Goal: Information Seeking & Learning: Learn about a topic

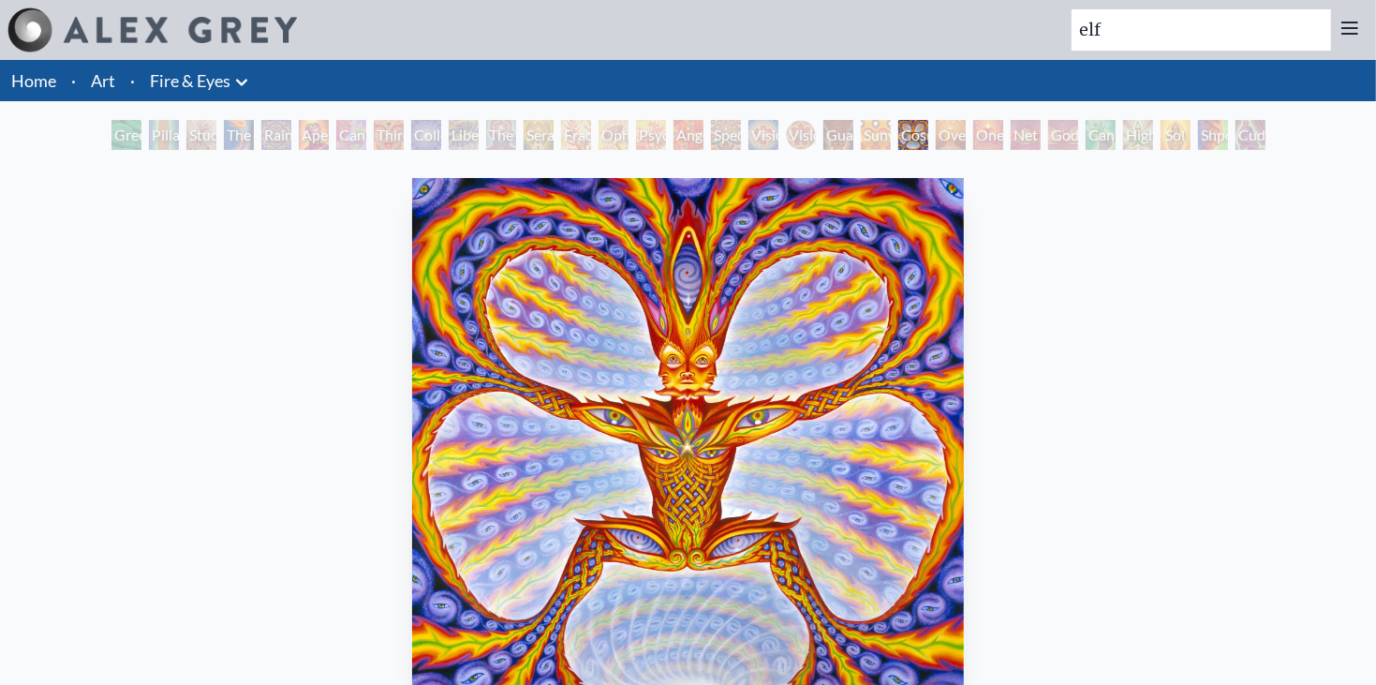
type input "elf"
click at [928, 130] on div "Cosmic Elf" at bounding box center [913, 135] width 30 height 30
click at [666, 134] on div "Psychomicrograph of a Fractal Paisley Cherub Feather Tip" at bounding box center [651, 135] width 30 height 30
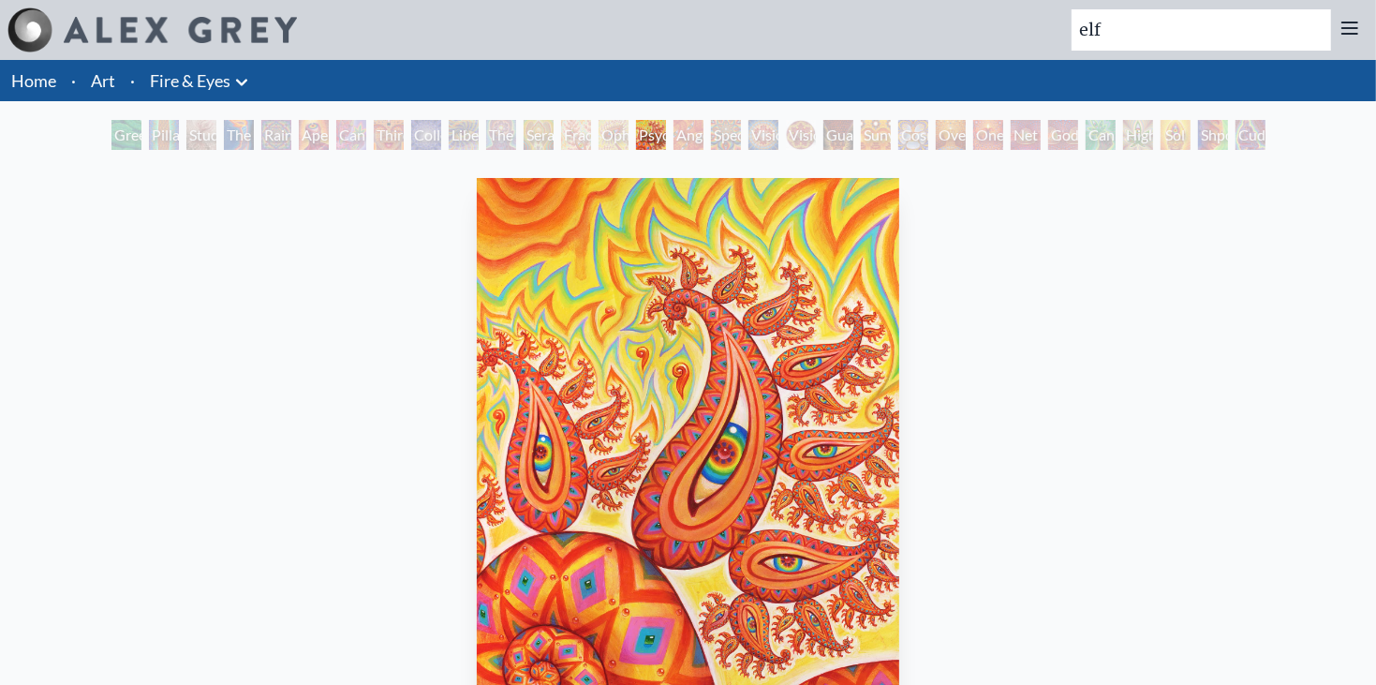
click at [160, 91] on link "Fire & Eyes" at bounding box center [190, 80] width 81 height 26
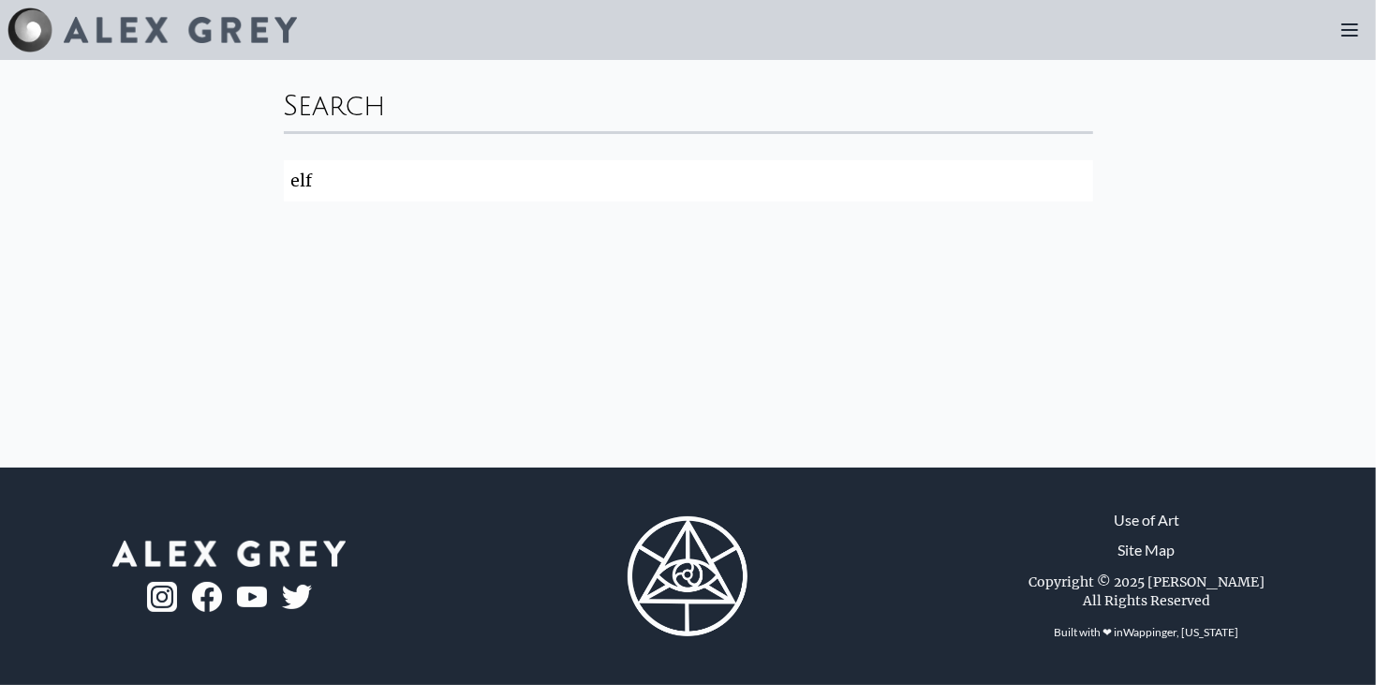
click button "Search" at bounding box center [0, 0] width 0 height 0
click at [790, 188] on input "elf" at bounding box center [688, 180] width 809 height 41
click button "Search" at bounding box center [0, 0] width 0 height 0
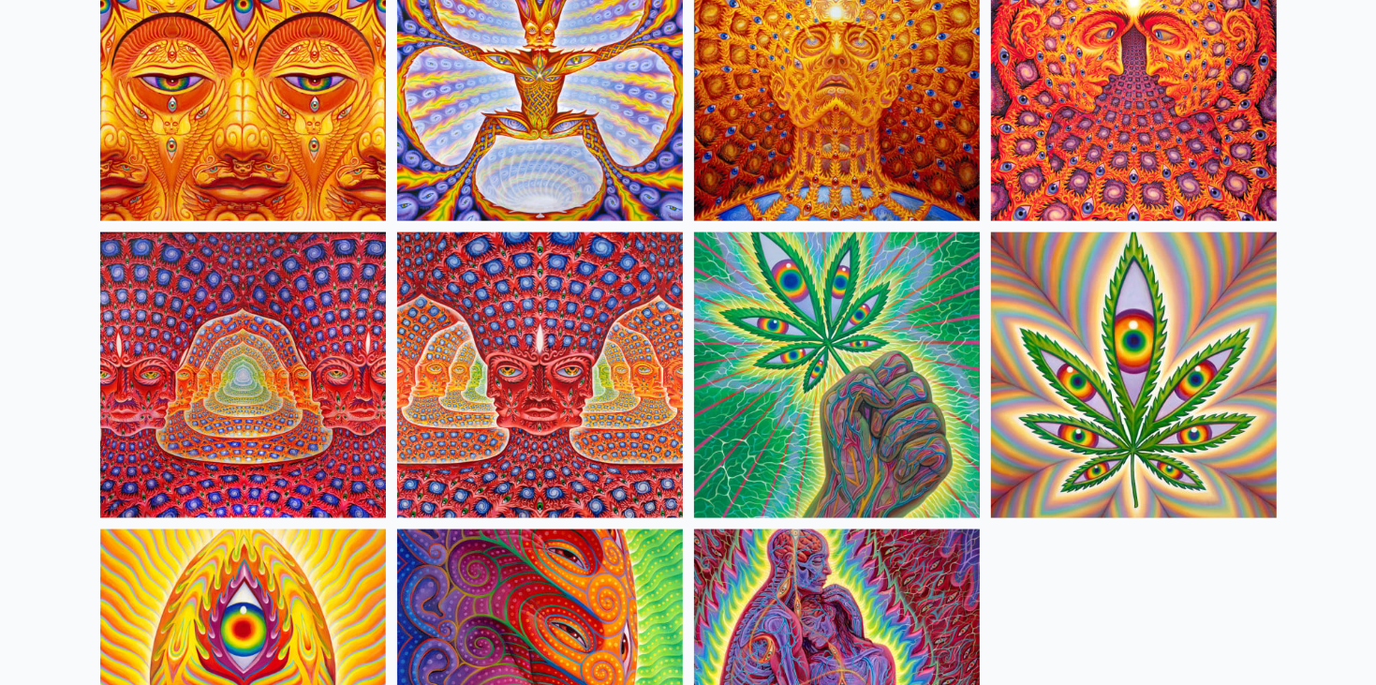
scroll to position [1720, 0]
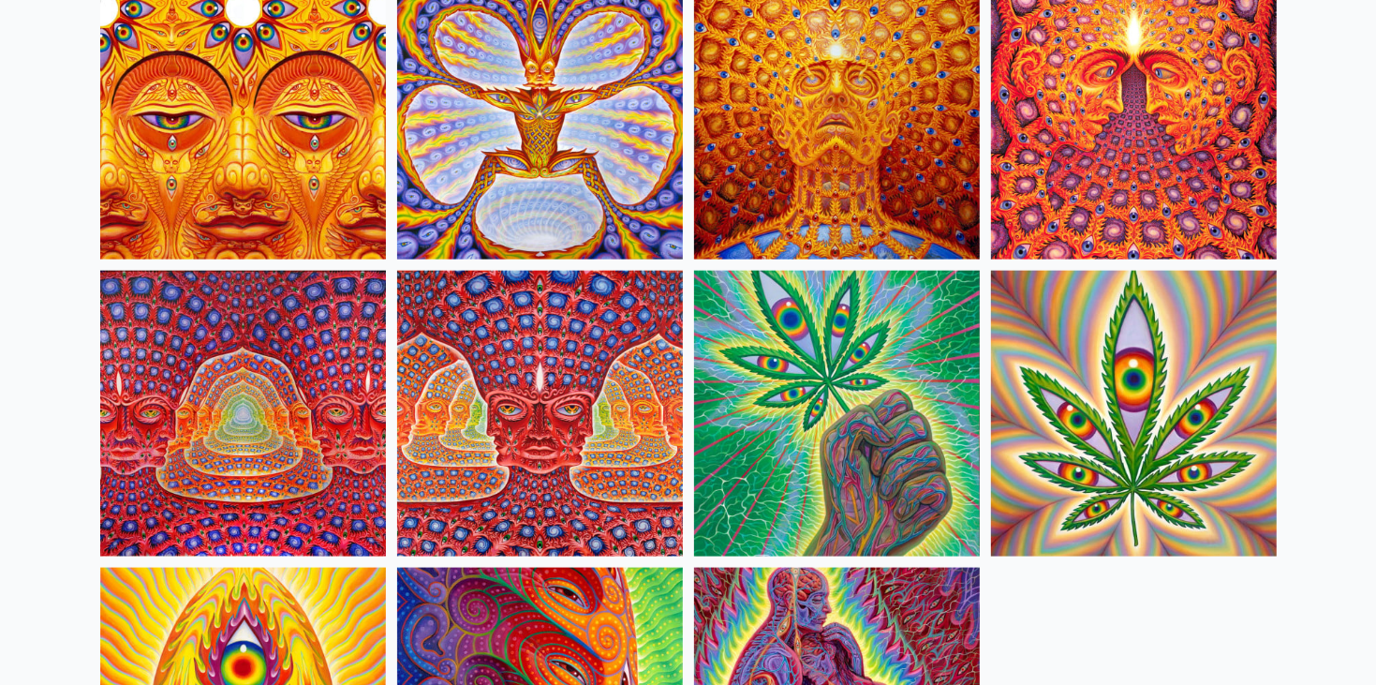
click at [508, 392] on img at bounding box center [540, 414] width 286 height 286
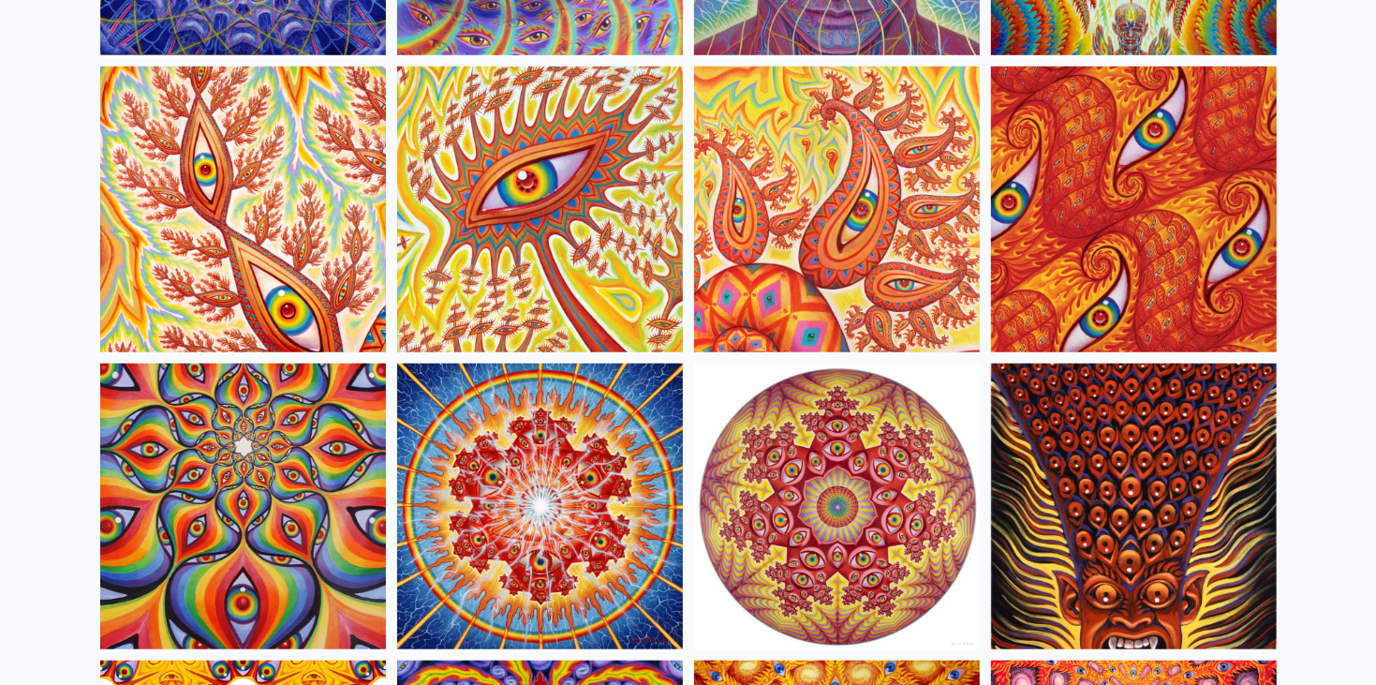
scroll to position [1034, 0]
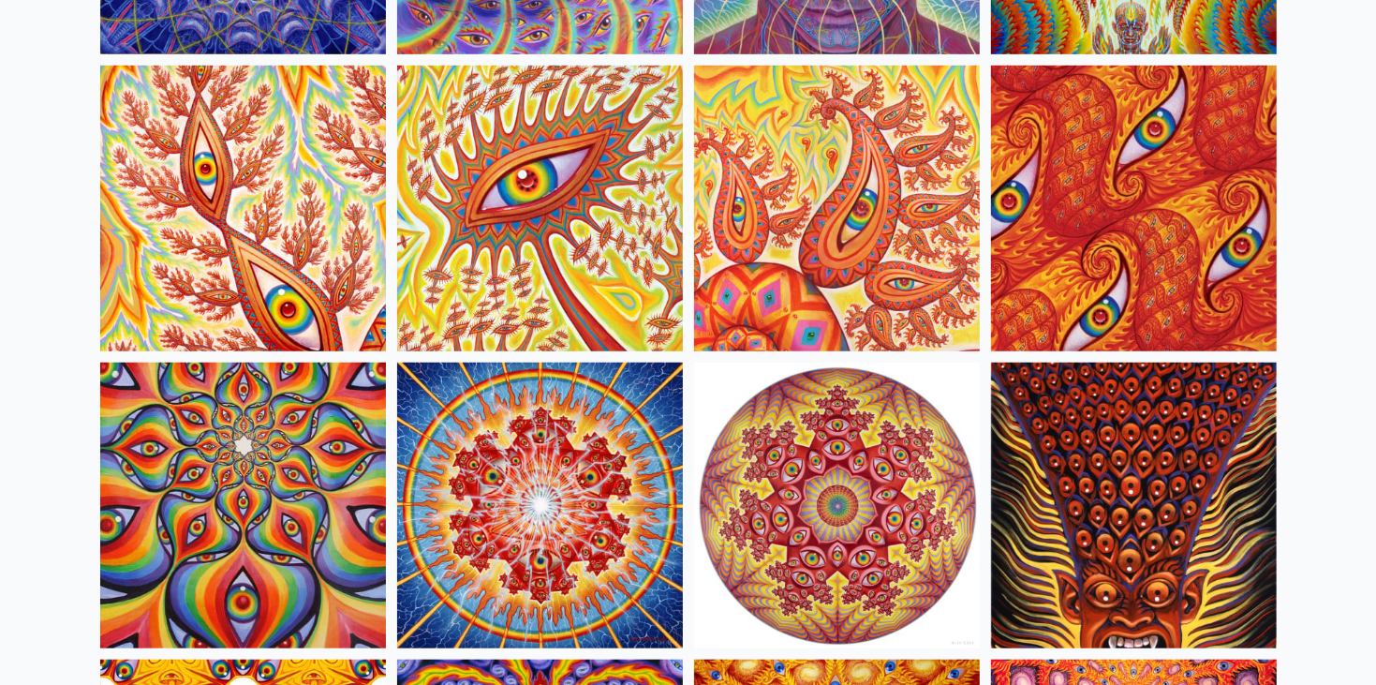
click at [562, 578] on img at bounding box center [540, 506] width 286 height 286
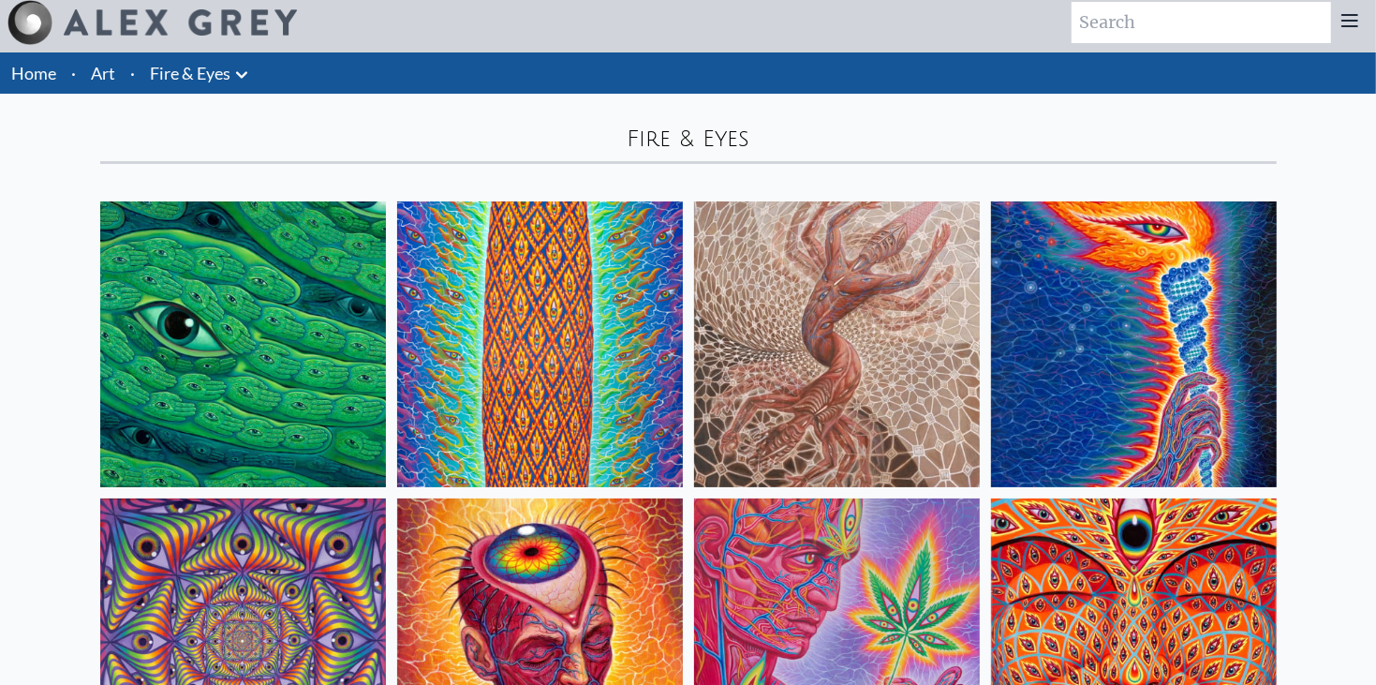
scroll to position [8, 0]
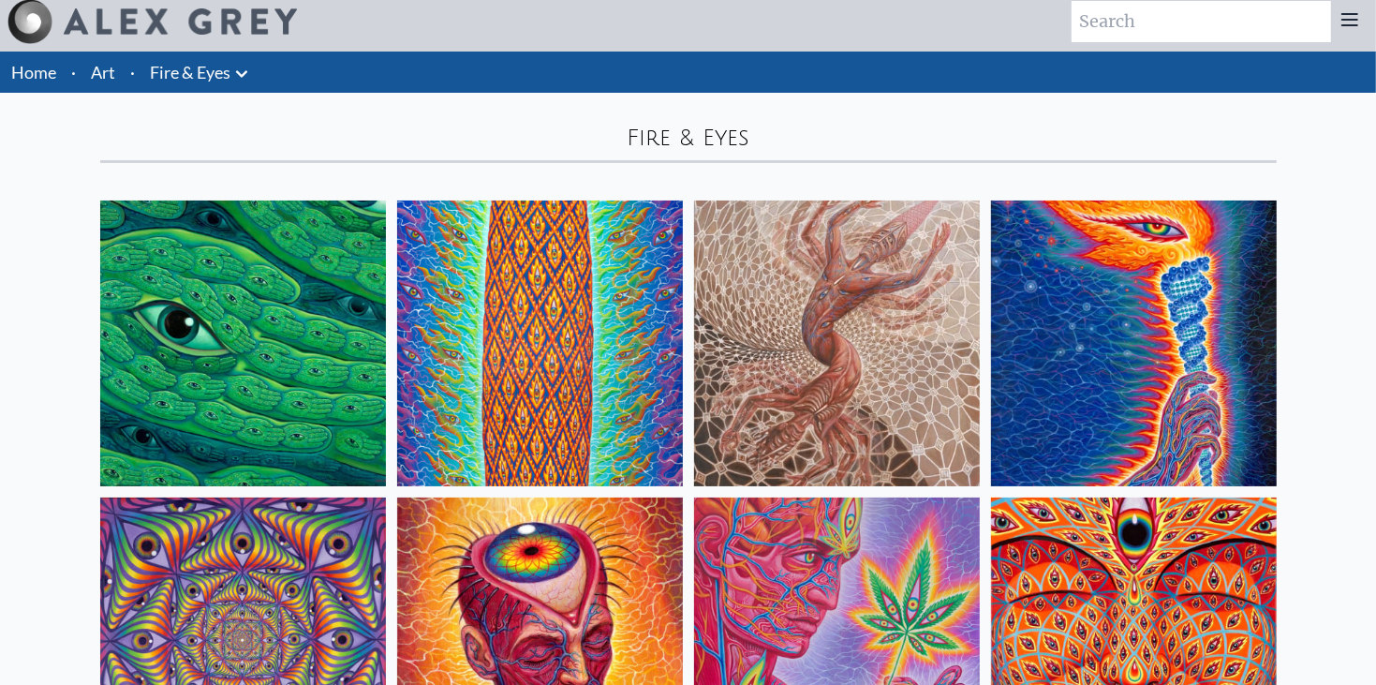
click at [110, 65] on link "Art" at bounding box center [103, 72] width 24 height 26
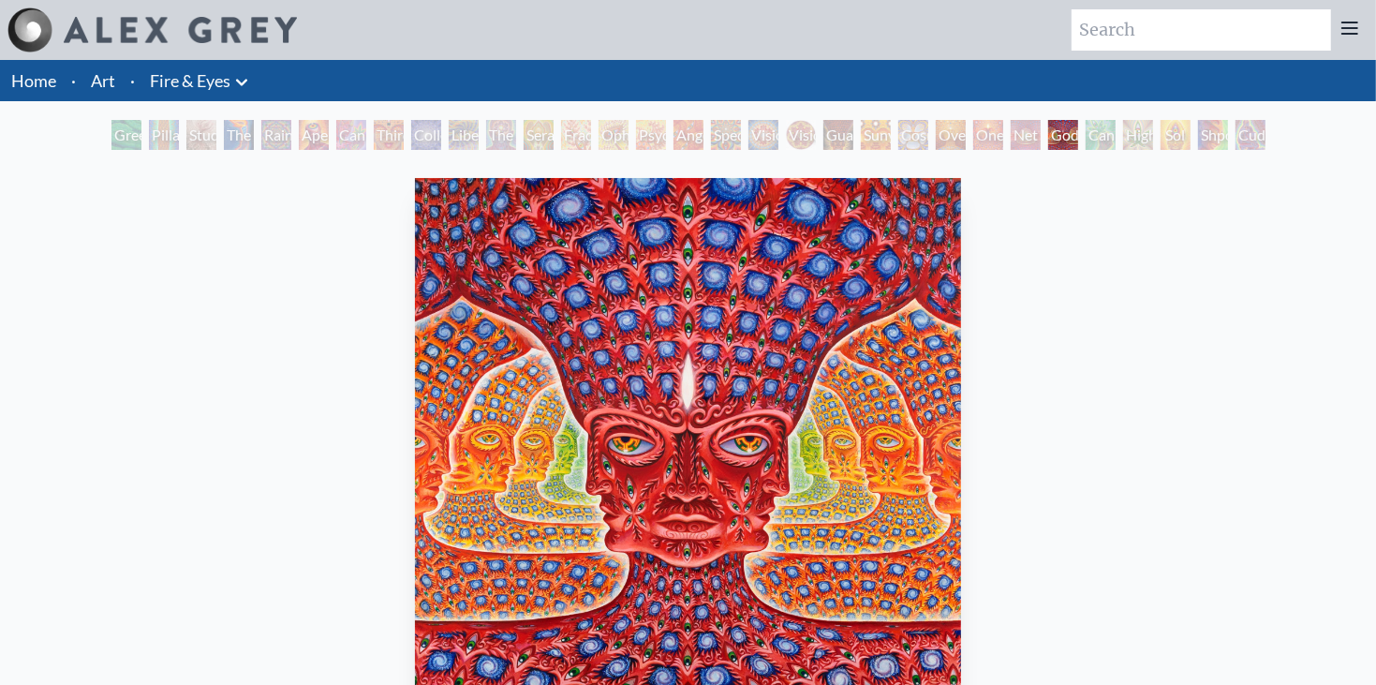
click at [1032, 131] on div "Net of Being" at bounding box center [1026, 135] width 30 height 30
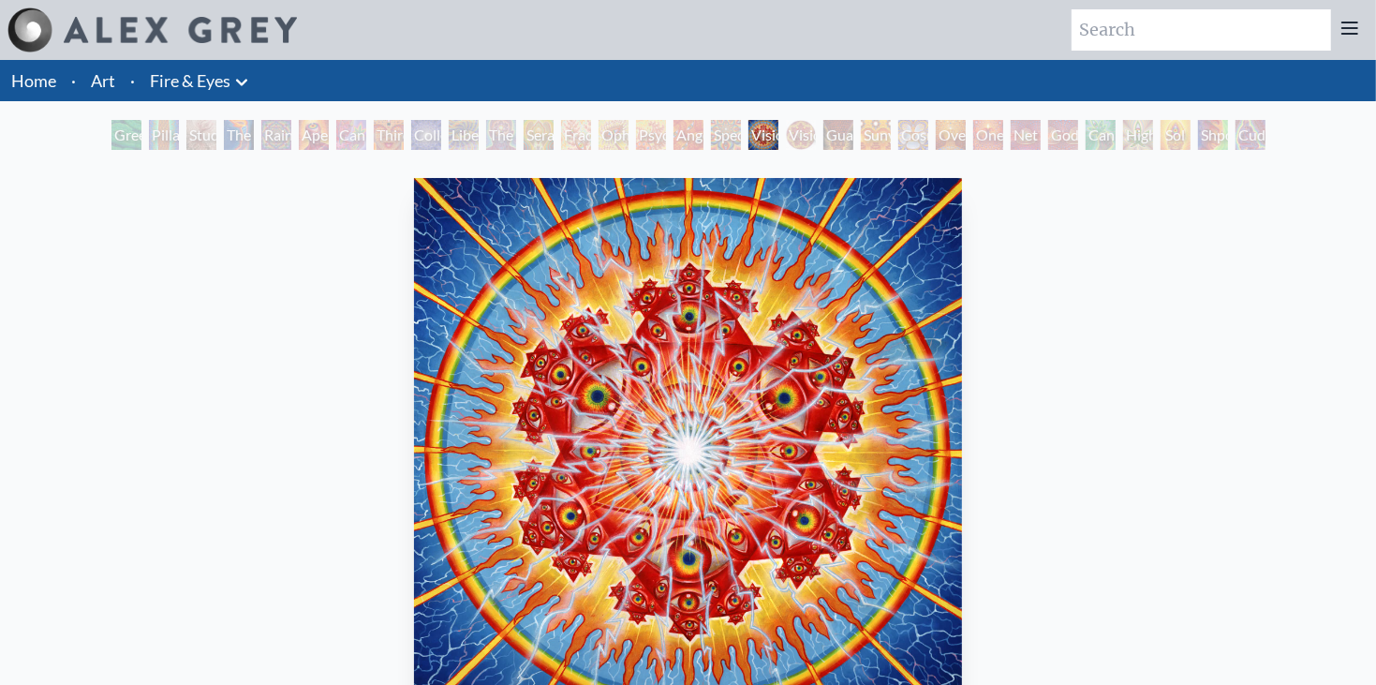
click at [672, 337] on img "18 / 31" at bounding box center [688, 452] width 548 height 548
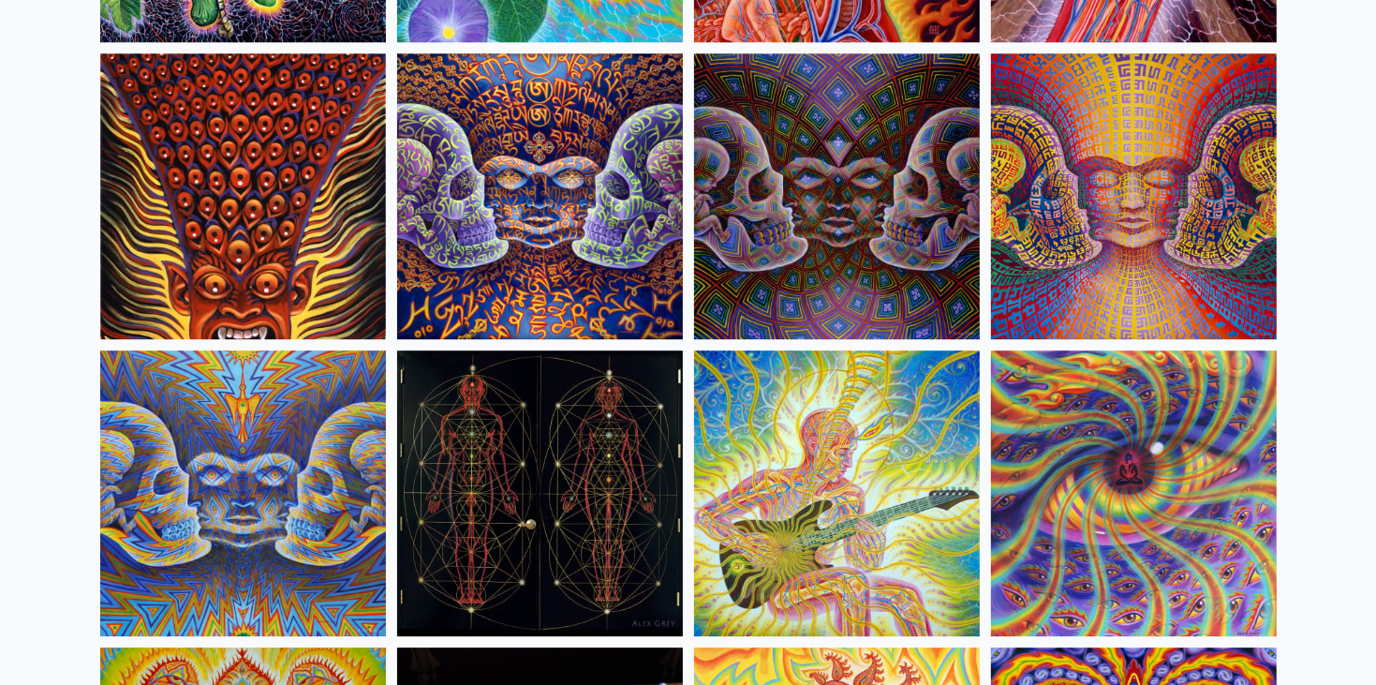
scroll to position [9656, 0]
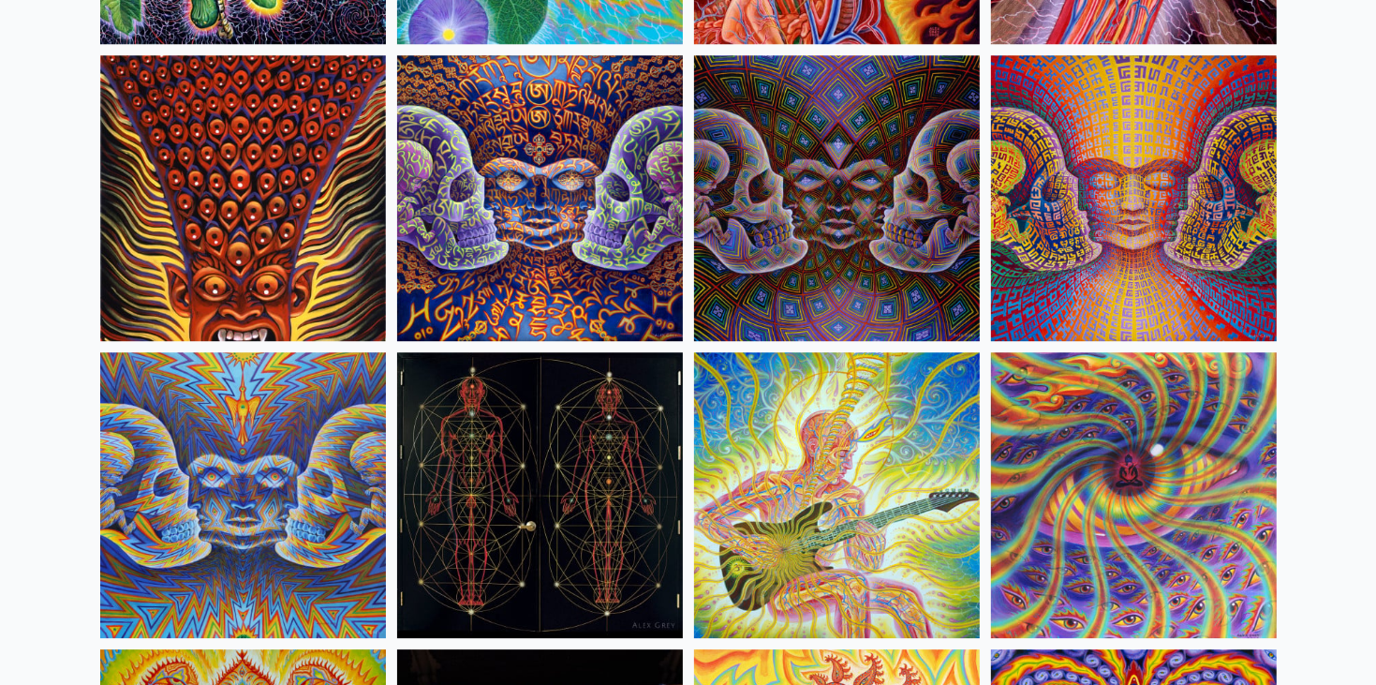
click at [1065, 247] on img at bounding box center [1134, 198] width 286 height 286
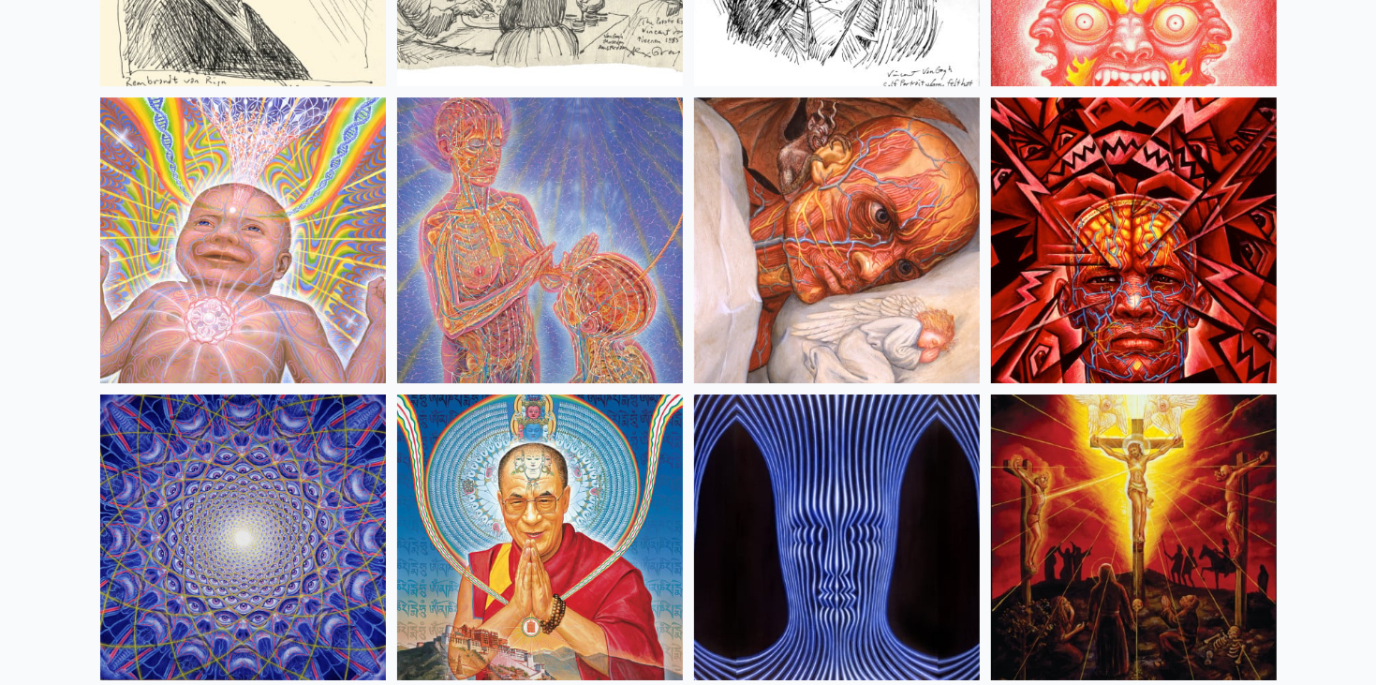
scroll to position [16153, 0]
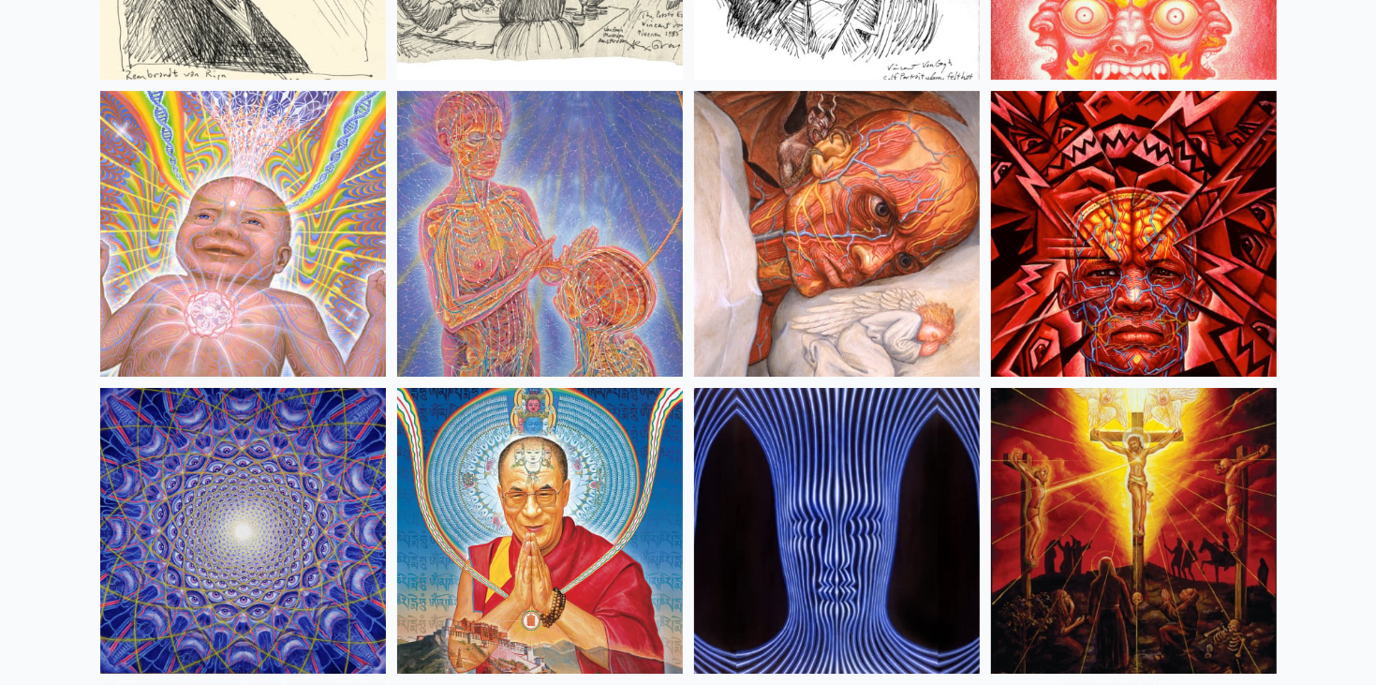
click at [248, 225] on img at bounding box center [243, 234] width 286 height 286
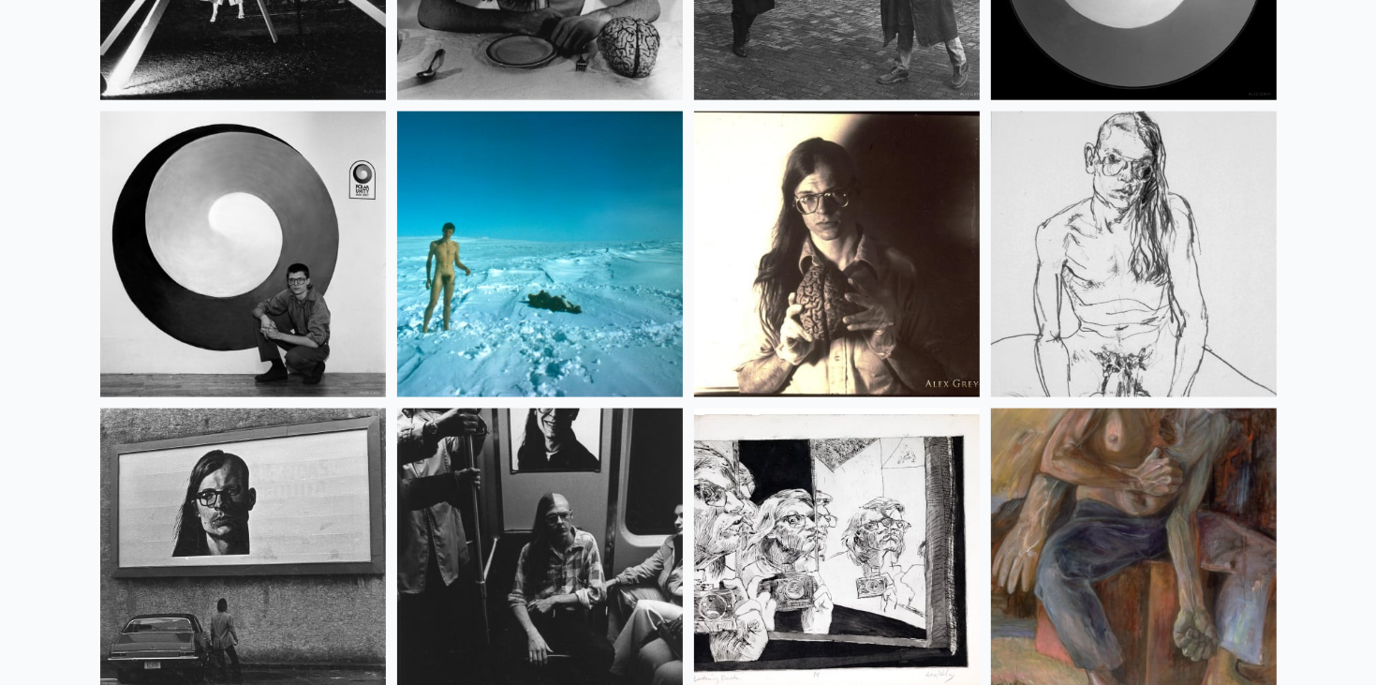
scroll to position [25010, 0]
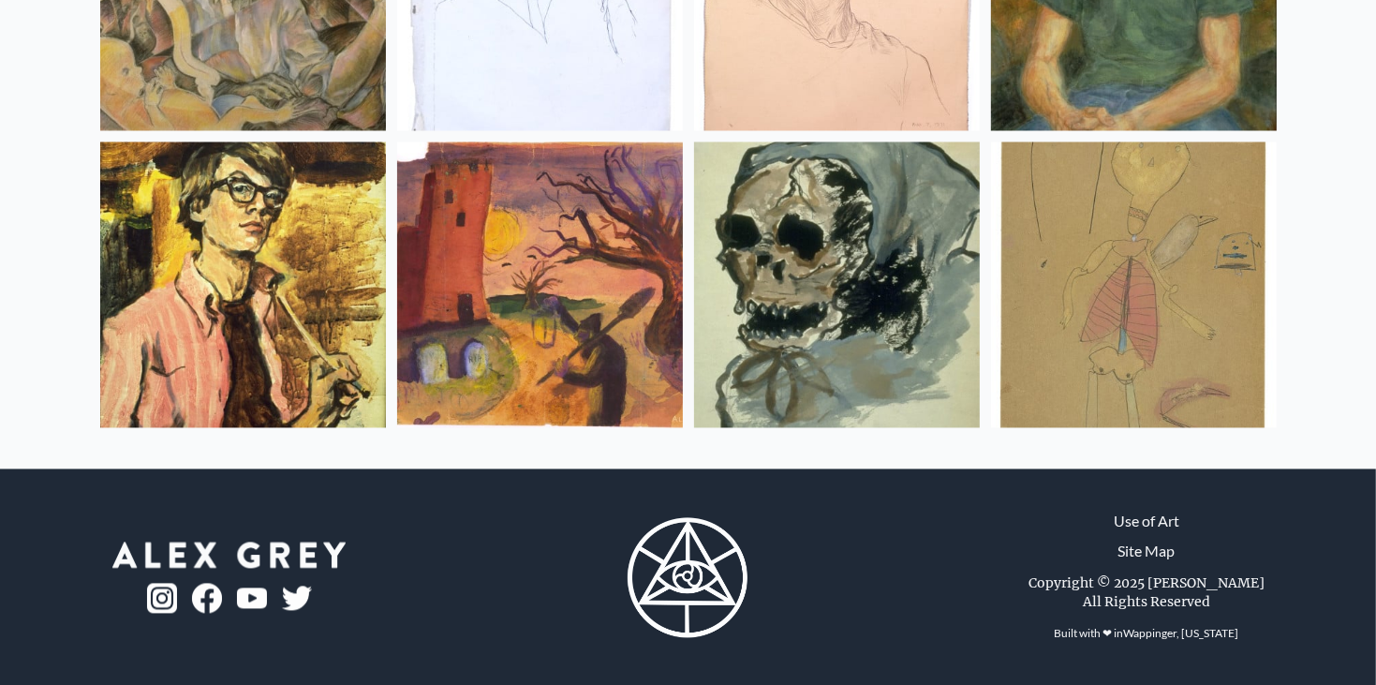
click at [833, 340] on img at bounding box center [837, 285] width 286 height 286
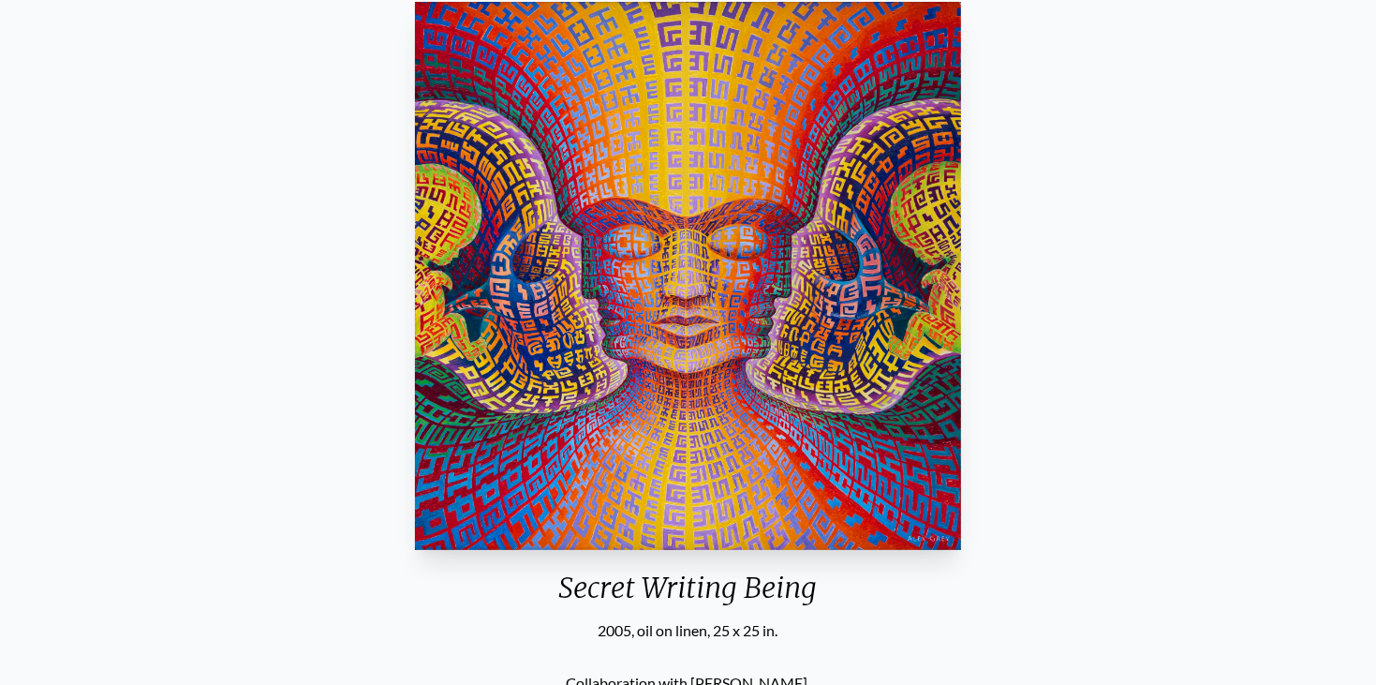
scroll to position [174, 0]
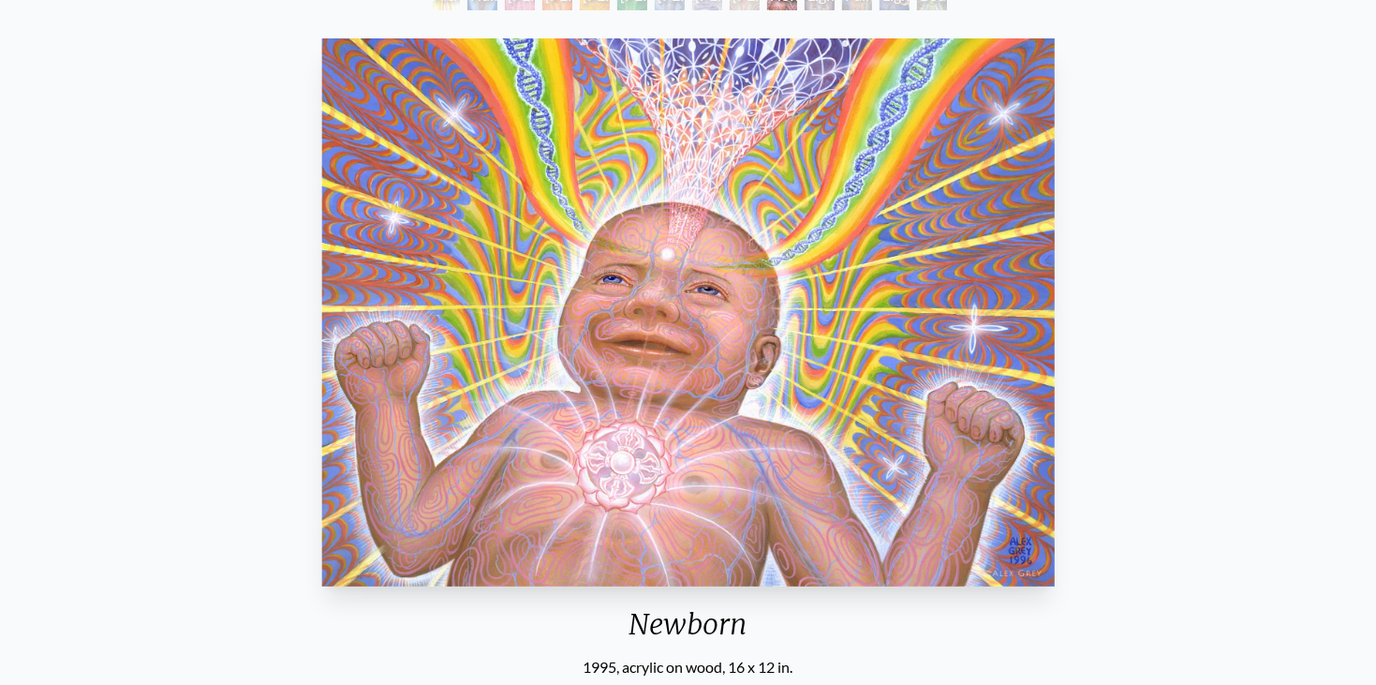
scroll to position [135, 0]
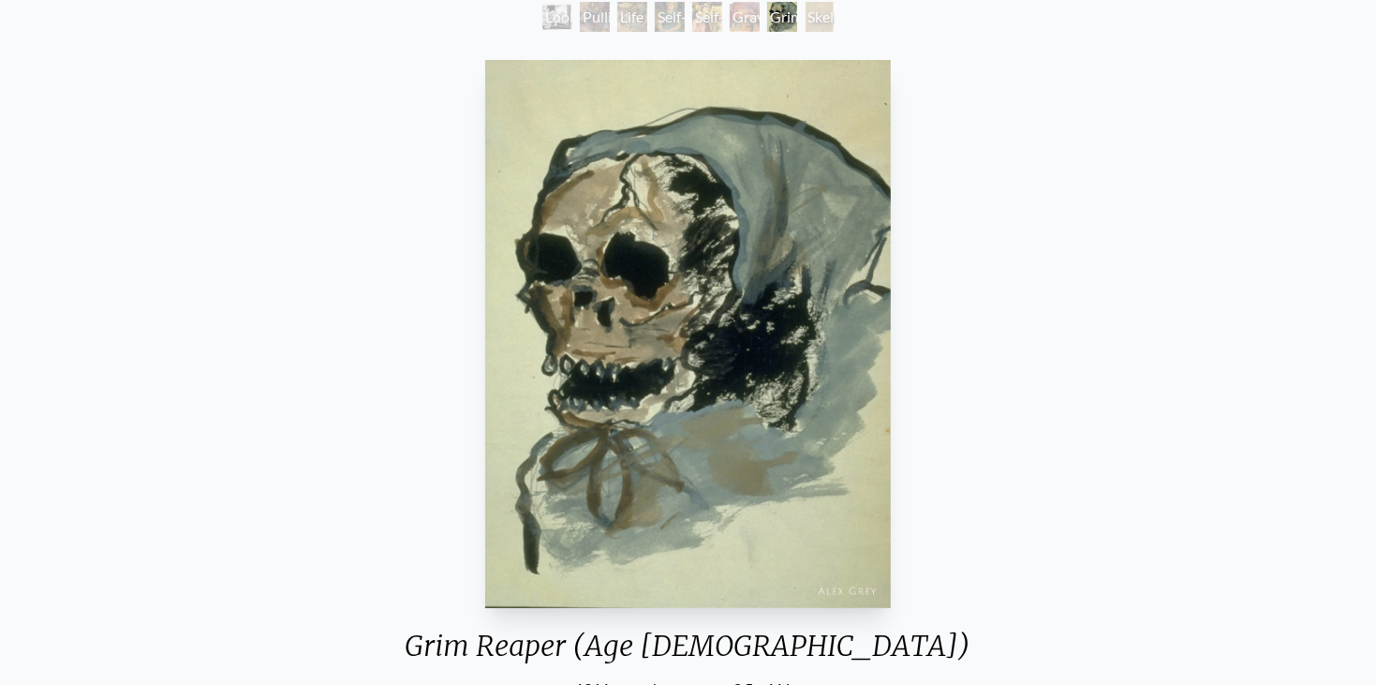
scroll to position [115, 0]
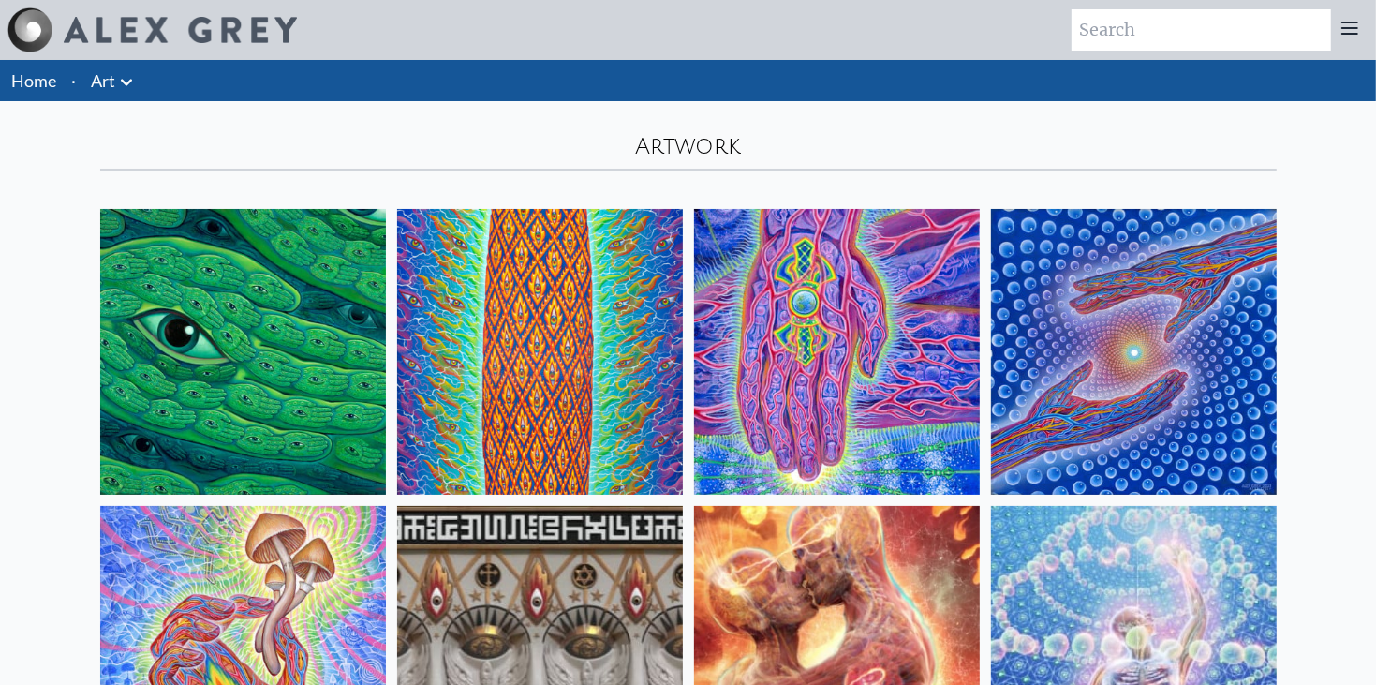
click at [251, 348] on img at bounding box center [243, 352] width 286 height 286
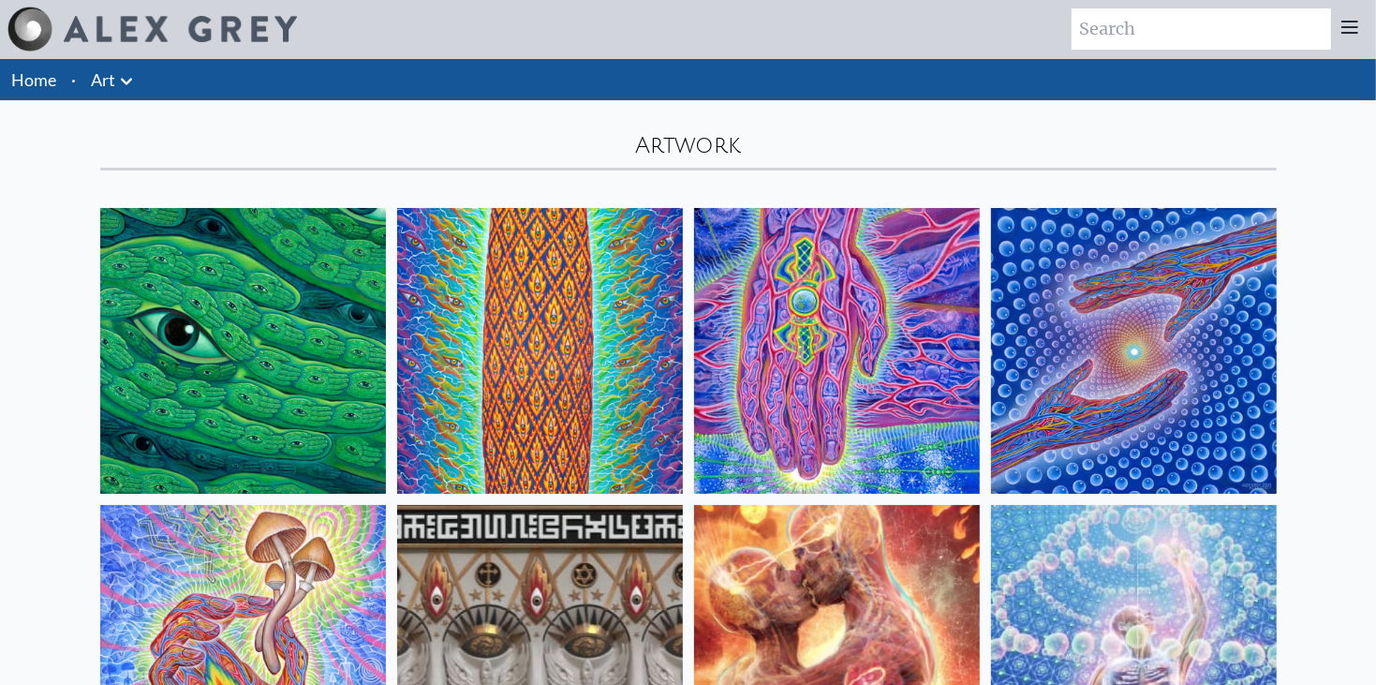
click at [582, 388] on img at bounding box center [540, 351] width 286 height 286
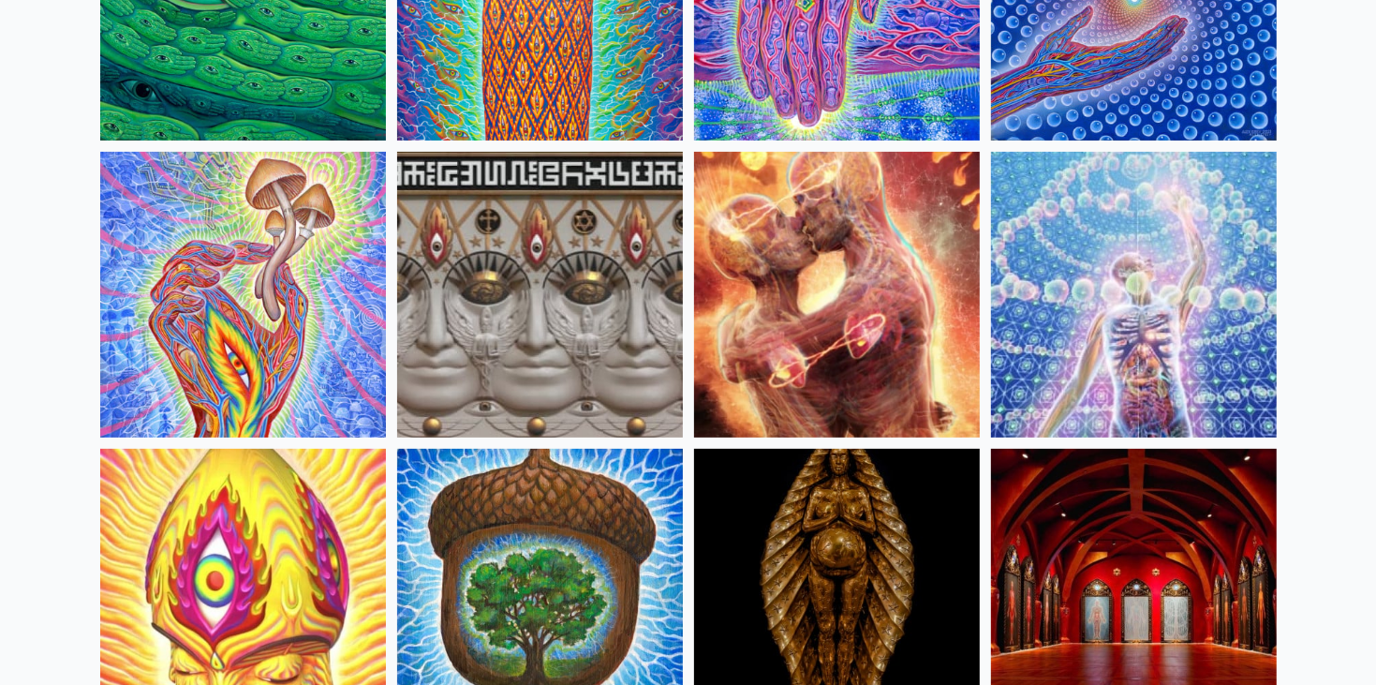
scroll to position [0, 0]
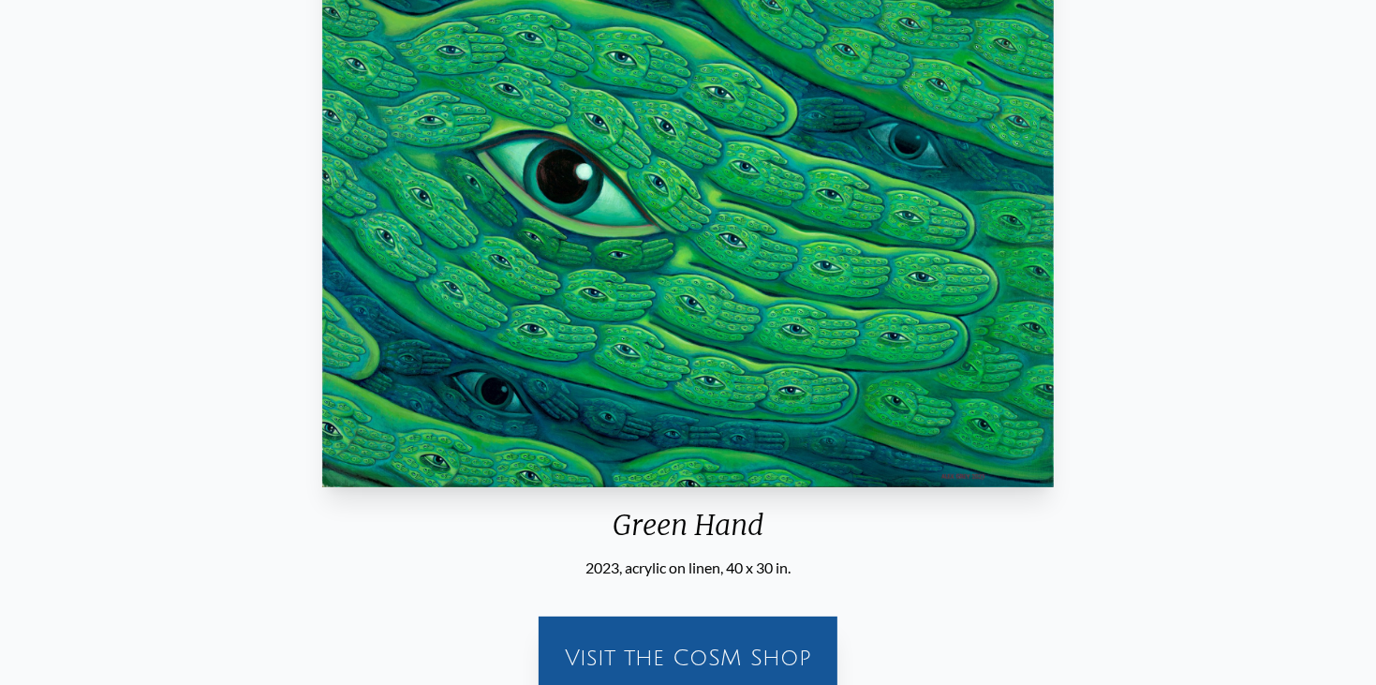
scroll to position [247, 0]
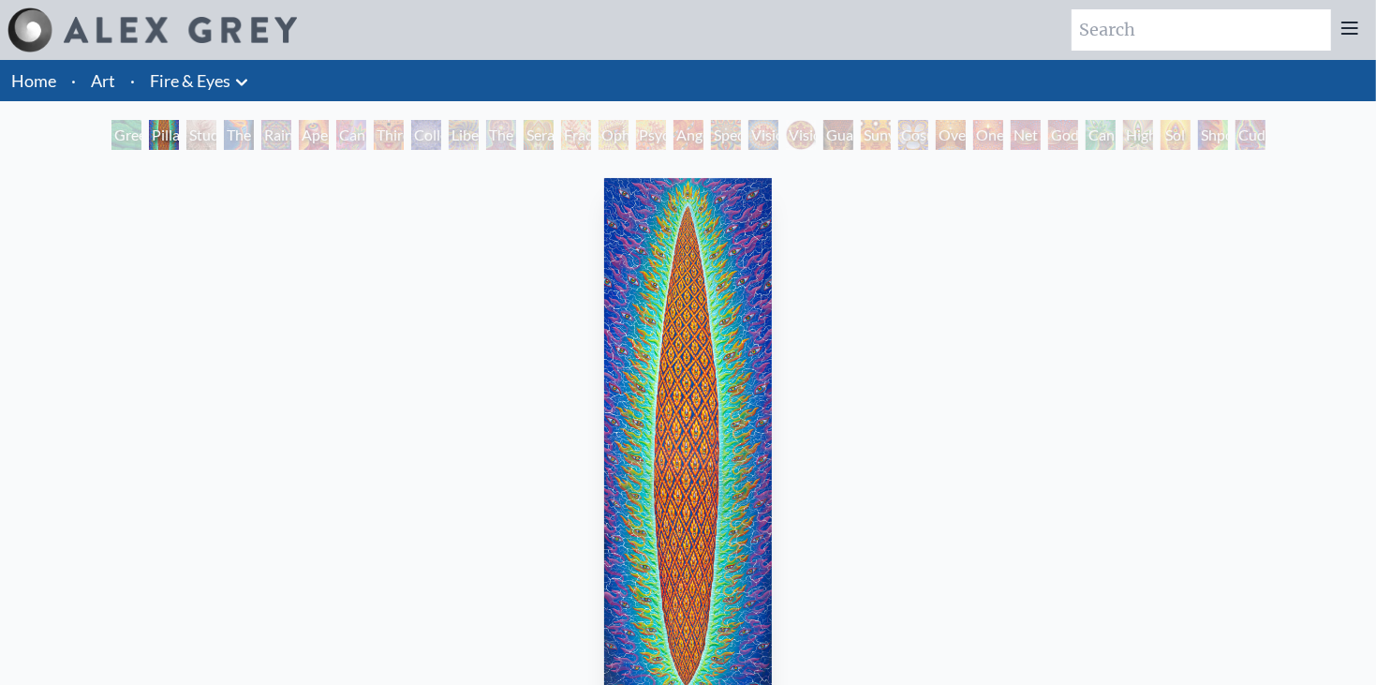
click at [1259, 335] on div "Pillar of Awareness 2023, oil on linen, 24 x 78 in. Visit the CoSM Shop" at bounding box center [688, 561] width 1346 height 782
